Goal: Information Seeking & Learning: Compare options

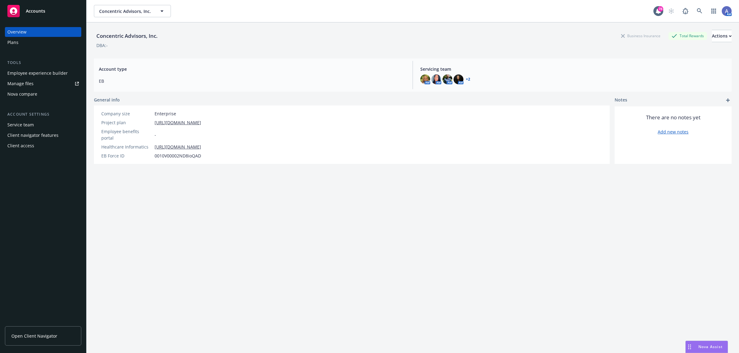
click at [699, 346] on span "Nova Assist" at bounding box center [710, 347] width 24 height 5
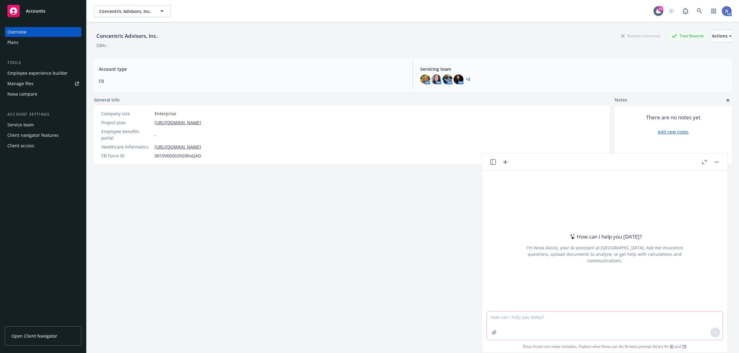
click at [502, 318] on textarea at bounding box center [605, 326] width 236 height 28
click at [493, 324] on textarea "need an email response to" at bounding box center [605, 325] width 236 height 29
click at [559, 314] on textarea "need an email response to" at bounding box center [605, 325] width 236 height 29
paste textarea "Given various changes we will likely implement this year, we started thinking a…"
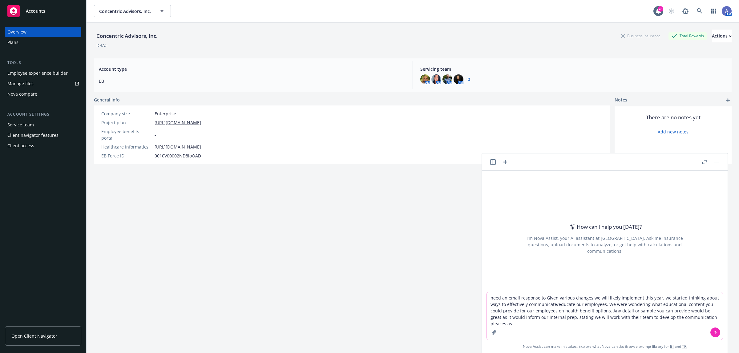
click at [704, 316] on textarea "need an email response to Given various changes we will likely implement this y…" at bounding box center [605, 316] width 236 height 48
click at [502, 325] on textarea "need an email response to Given various changes we will likely implement this y…" at bounding box center [605, 316] width 236 height 48
type textarea "need an email response to Given various changes we will likely implement this y…"
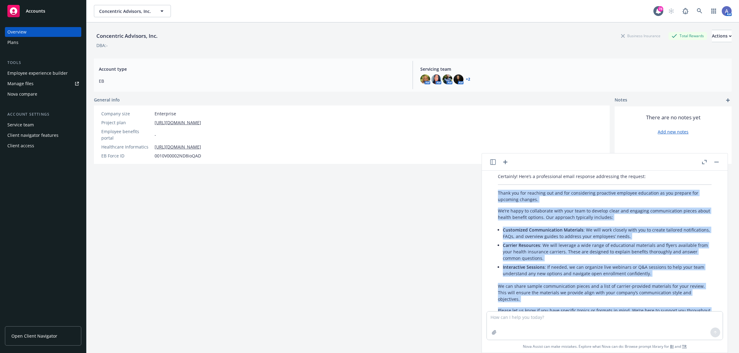
scroll to position [130, 0]
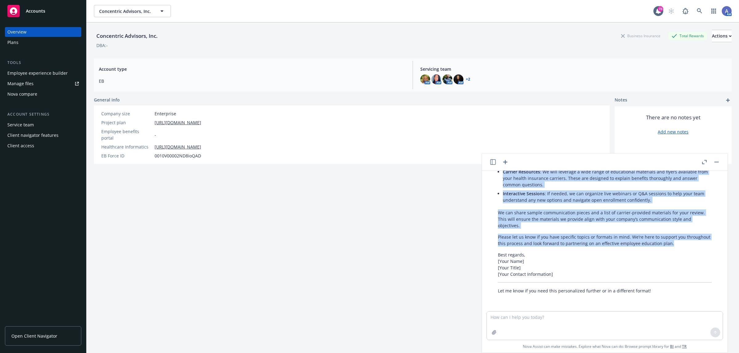
drag, startPoint x: 498, startPoint y: 209, endPoint x: 700, endPoint y: 245, distance: 205.8
click at [700, 245] on div "Certainly! Here’s a professional email response addressing the request: Thank y…" at bounding box center [605, 196] width 226 height 199
copy div "Lorem ips dol sitametc adi eli sed doeiusmodte incididun utlabore etdolorem al …"
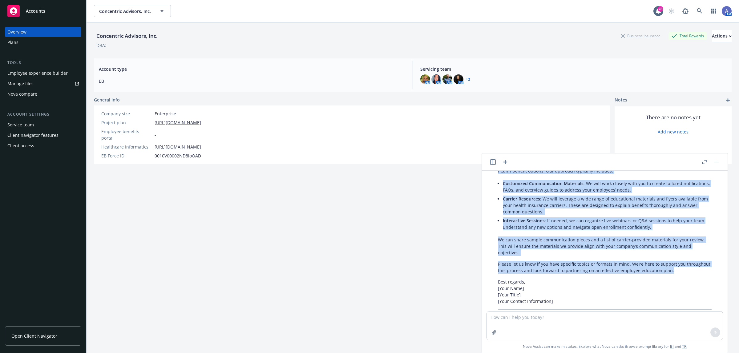
scroll to position [130, 0]
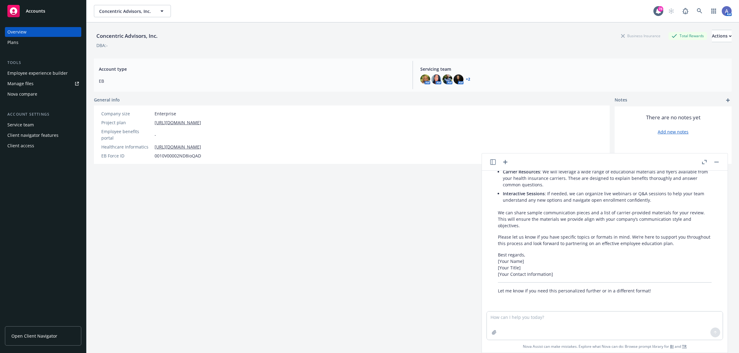
click at [393, 284] on div "Concentric Advisors, Inc. Business Insurance Total Rewards Actions DBA: - Accou…" at bounding box center [413, 195] width 638 height 346
click at [425, 239] on div "Concentric Advisors, Inc. Business Insurance Total Rewards Actions DBA: - Accou…" at bounding box center [413, 195] width 638 height 346
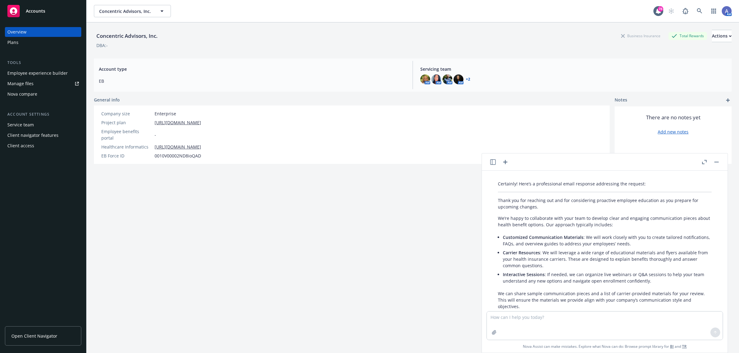
scroll to position [0, 0]
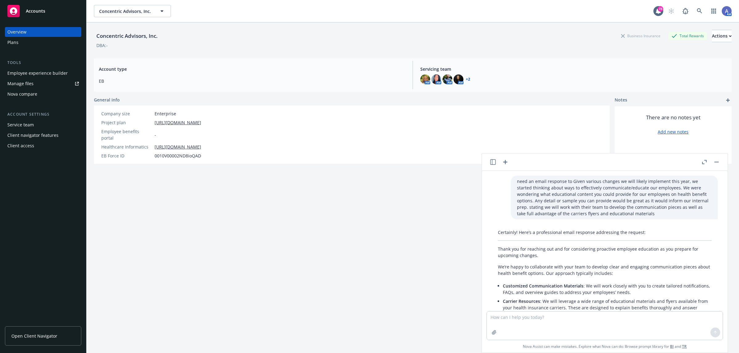
click at [702, 164] on icon "button" at bounding box center [703, 163] width 2 height 2
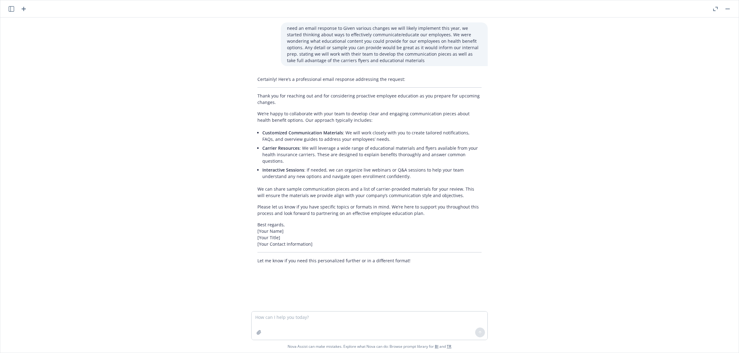
click at [726, 8] on button "button" at bounding box center [727, 8] width 7 height 7
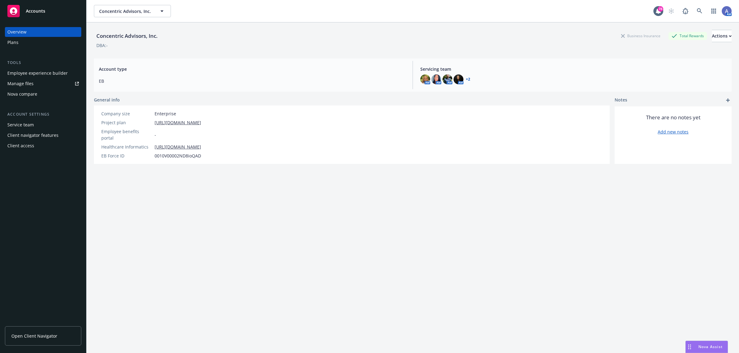
click at [700, 345] on span "Nova Assist" at bounding box center [710, 347] width 24 height 5
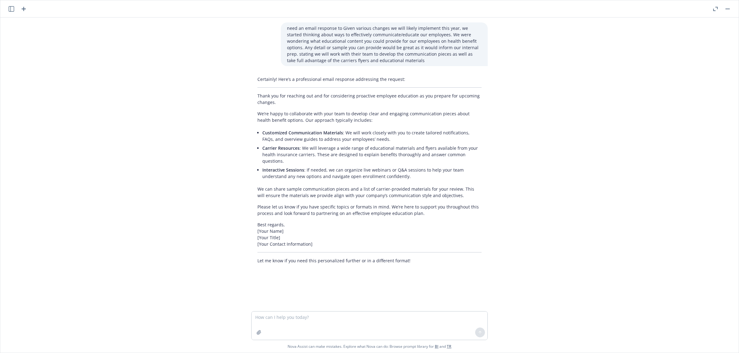
click at [25, 10] on icon "button" at bounding box center [23, 8] width 7 height 7
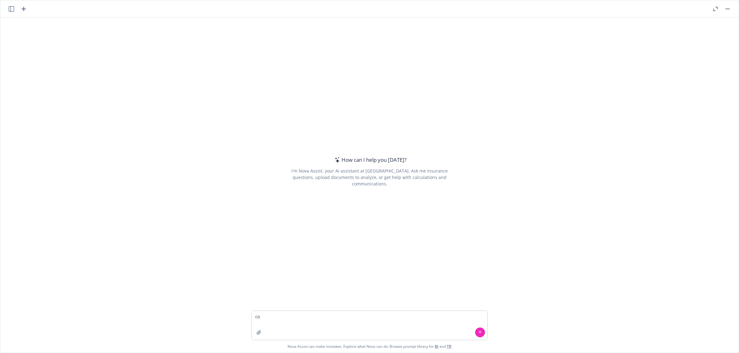
type textarea "c"
paste textarea "compare Aetna Simple pay to Firefly health"
type textarea "compare Aetna Simple pay to Firefly health"
click at [478, 333] on icon at bounding box center [480, 333] width 4 height 4
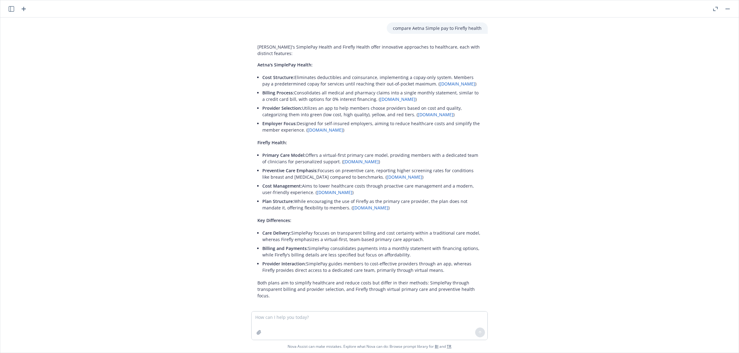
drag, startPoint x: 192, startPoint y: 131, endPoint x: 196, endPoint y: 133, distance: 4.0
click at [192, 131] on div "compare Aetna Simple pay to Firefly health Aetna's SimplePay Health and Firefly…" at bounding box center [369, 165] width 738 height 294
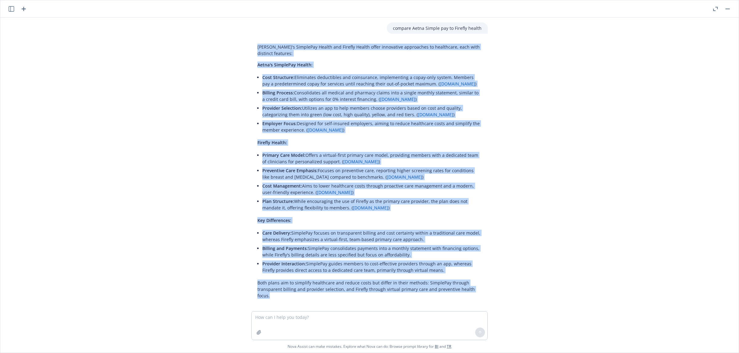
drag, startPoint x: 254, startPoint y: 47, endPoint x: 488, endPoint y: 296, distance: 342.2
click at [488, 296] on div "compare Aetna Simple pay to Firefly health Aetna's SimplePay Health and Firefly…" at bounding box center [369, 165] width 738 height 294
copy div "Aetna's SimplePay Health and Firefly Health offer innovative approaches to heal…"
click at [476, 176] on p "Preventive Care Emphasis: Focuses on preventive care, reporting higher screenin…" at bounding box center [371, 173] width 219 height 13
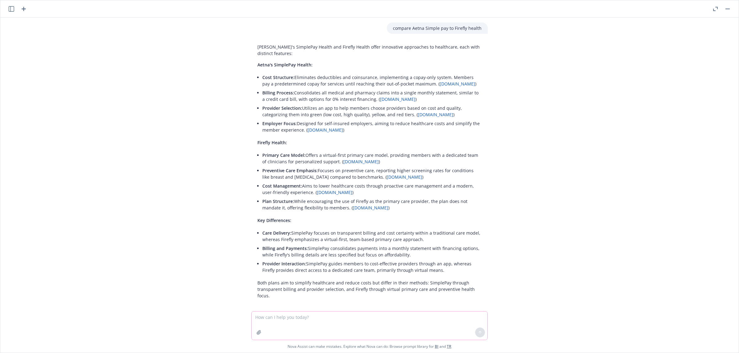
click at [255, 318] on textarea at bounding box center [370, 326] width 236 height 28
click at [728, 7] on button "button" at bounding box center [727, 8] width 7 height 7
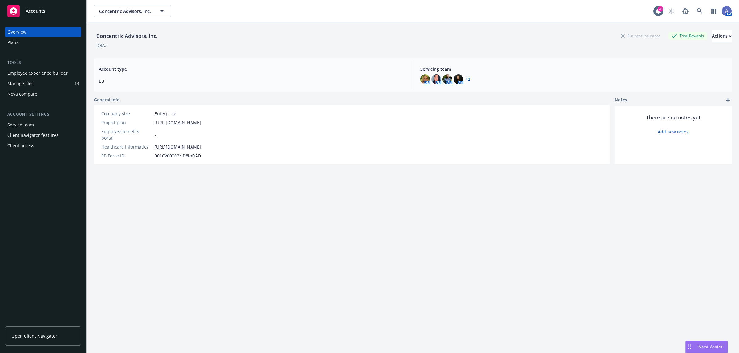
click at [11, 94] on div "Nova compare" at bounding box center [22, 94] width 30 height 10
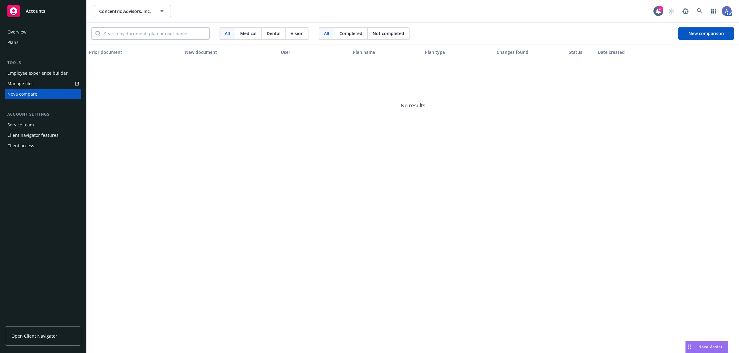
click at [17, 42] on div "Plans" at bounding box center [12, 43] width 11 height 10
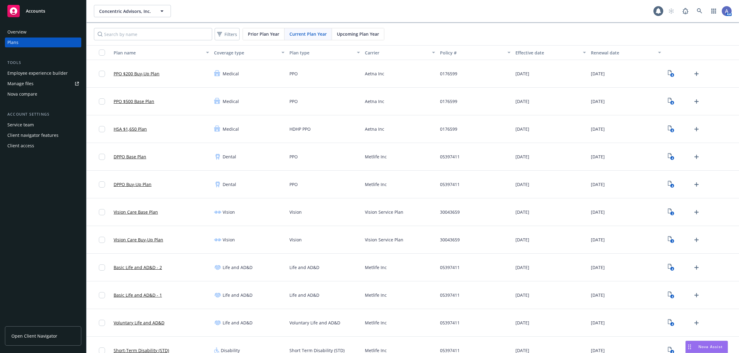
click at [686, 346] on div "Drag to move" at bounding box center [690, 347] width 8 height 12
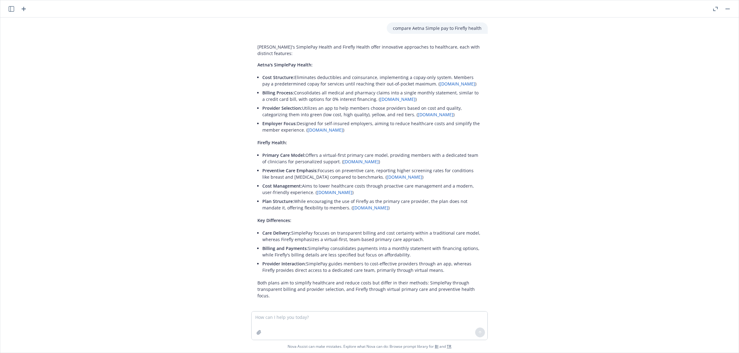
click at [11, 9] on icon "button" at bounding box center [12, 9] width 6 height 6
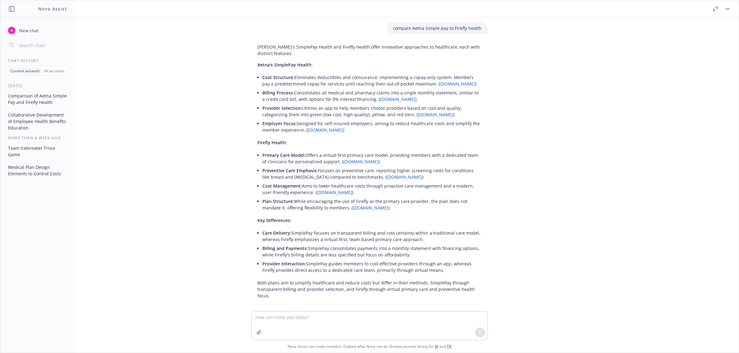
click at [727, 9] on button "button" at bounding box center [727, 8] width 7 height 7
